Goal: Task Accomplishment & Management: Manage account settings

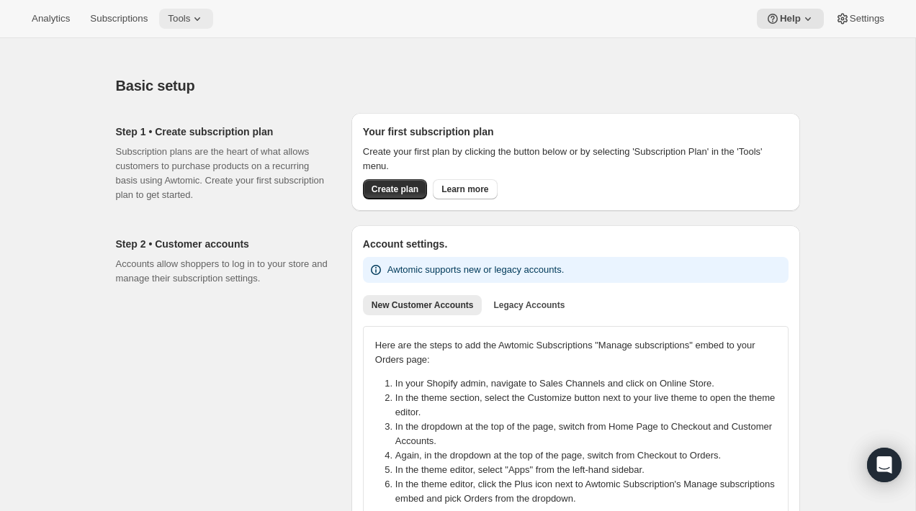
click at [201, 19] on icon at bounding box center [197, 19] width 14 height 14
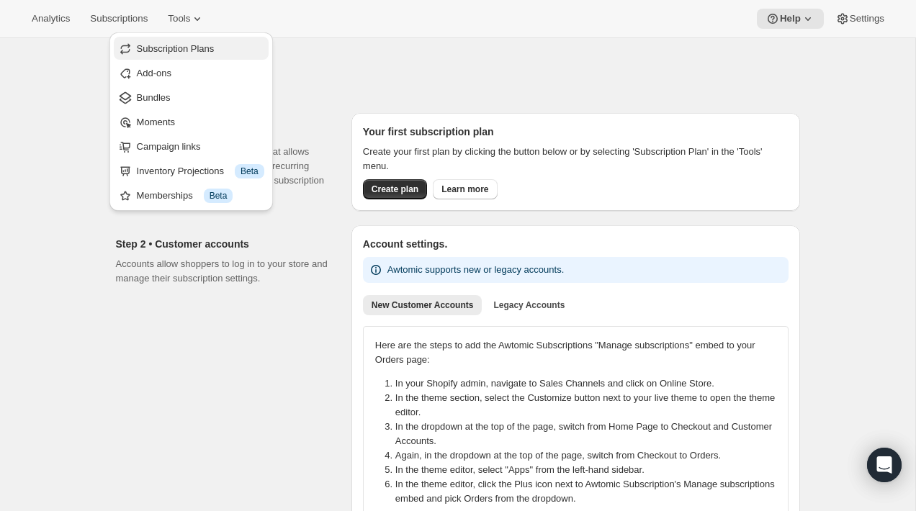
click at [200, 45] on span "Subscription Plans" at bounding box center [176, 48] width 78 height 11
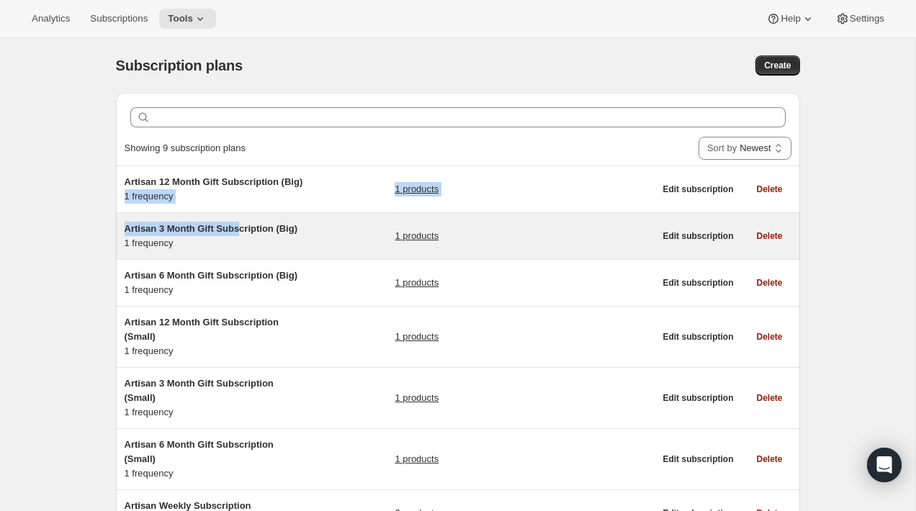
drag, startPoint x: 277, startPoint y: 197, endPoint x: 242, endPoint y: 243, distance: 58.6
click at [242, 243] on ul "Artisan 12 Month Gift Subscription (Big) 1 frequency 1 products Edit subscripti…" at bounding box center [458, 398] width 684 height 465
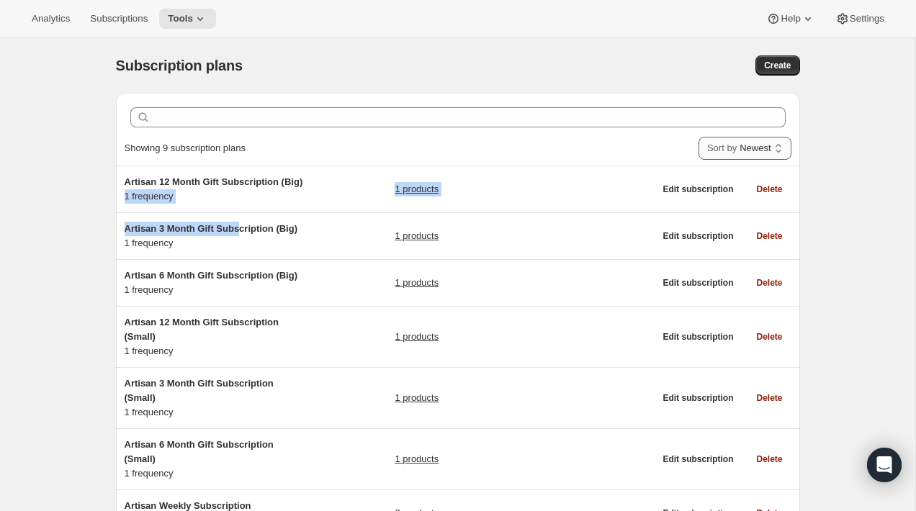
click at [760, 145] on select "Newest Oldest Recently updated Least recently updated" at bounding box center [745, 148] width 93 height 23
click at [735, 150] on select "Newest Oldest Recently updated Least recently updated" at bounding box center [745, 148] width 93 height 23
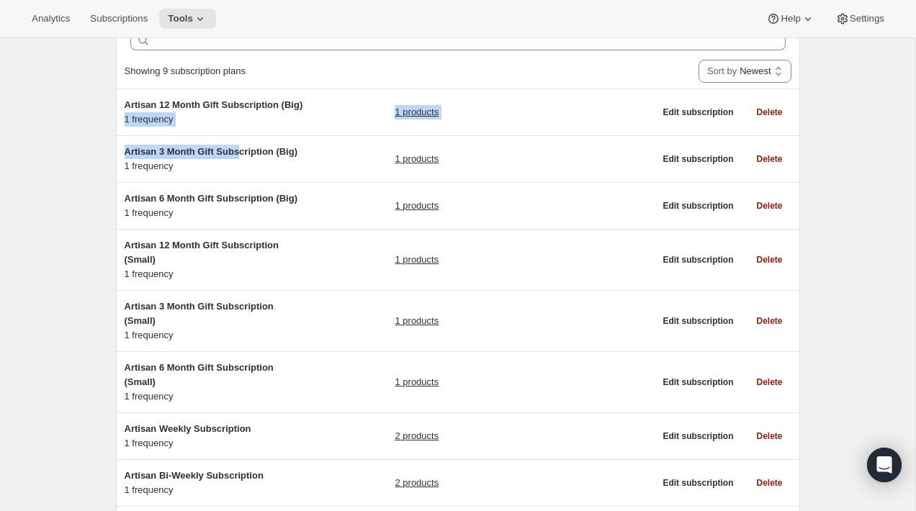
scroll to position [89, 0]
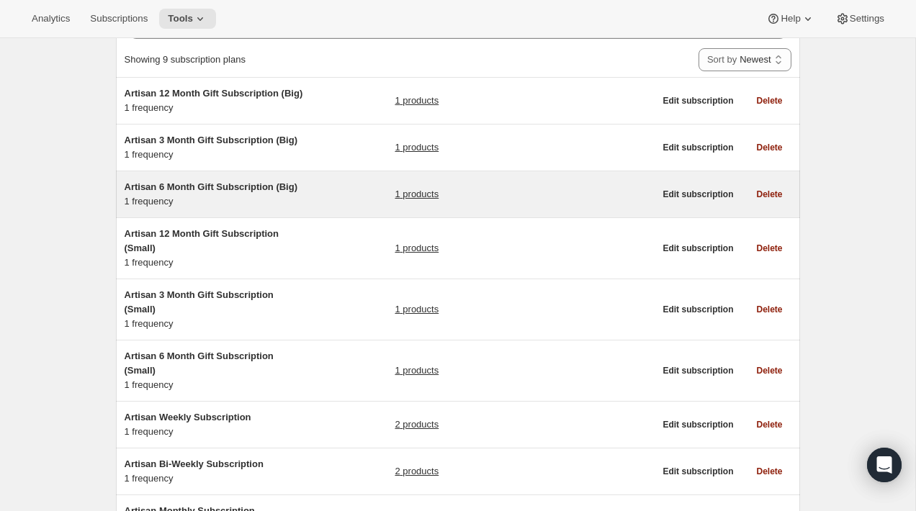
click at [529, 190] on div "Artisan 6 Month Gift Subscription (Big) 1 frequency 1 products Edit subscriptio…" at bounding box center [458, 194] width 684 height 46
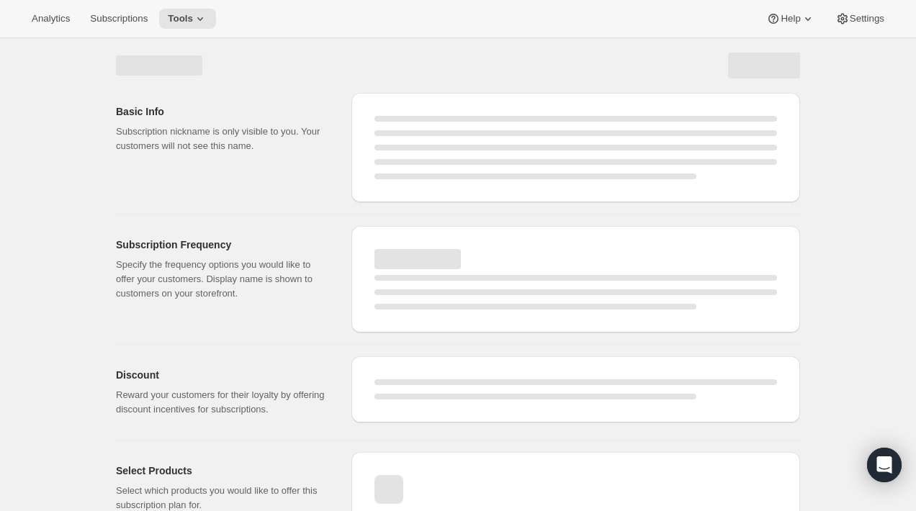
select select "WEEK"
select select "MONTH"
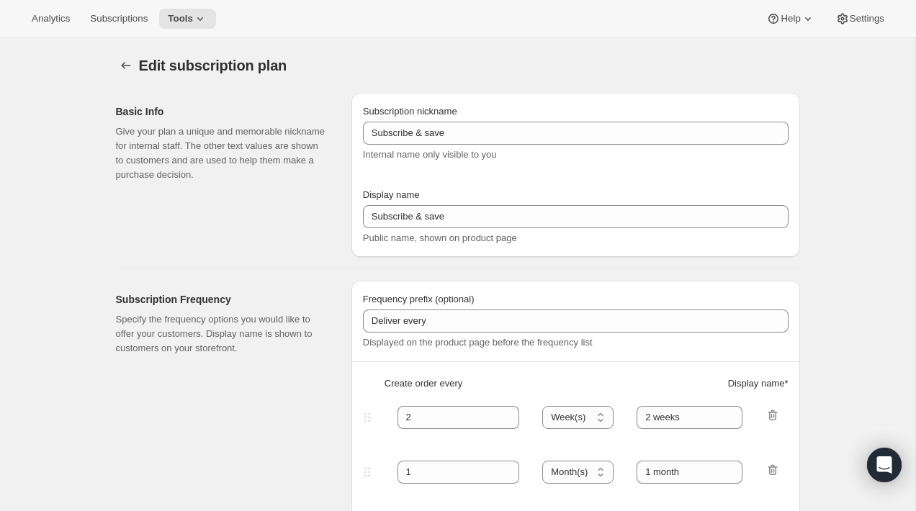
type input "Artisan 6 Month Gift Subscription (Big)"
type input "6 Month Gift"
select select "MONTH"
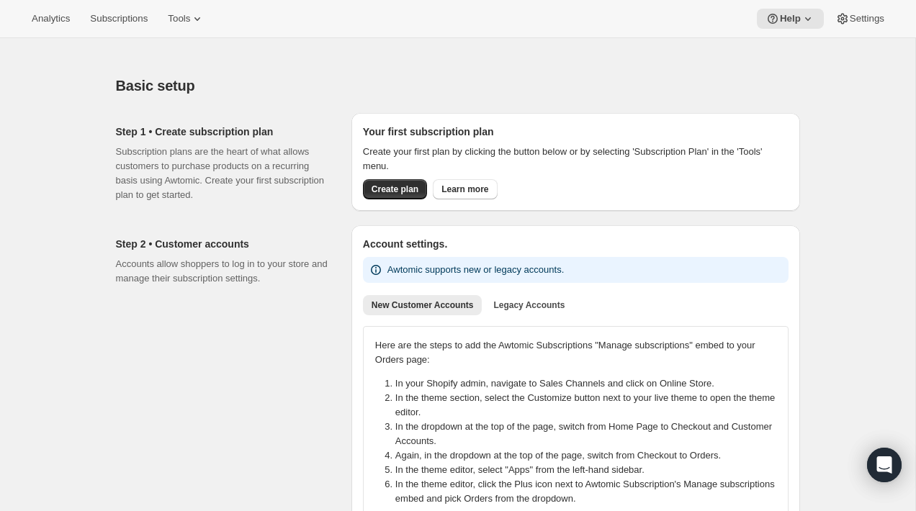
click at [565, 6] on div "Analytics Subscriptions Tools Help Settings" at bounding box center [458, 19] width 916 height 38
